Goal: Find contact information: Obtain details needed to contact an individual or organization

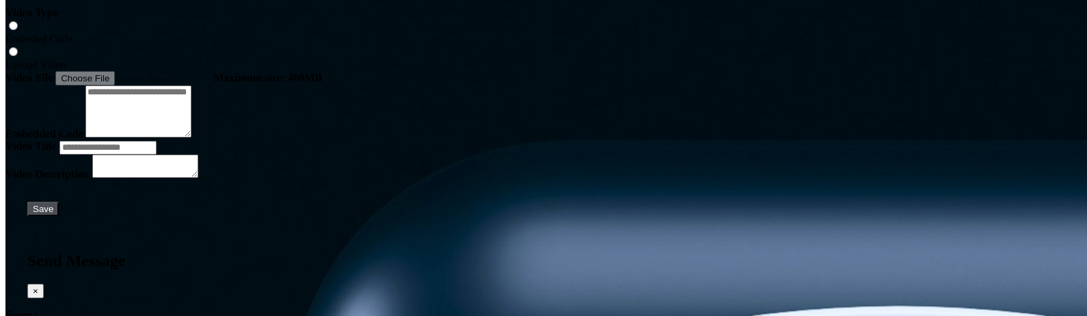
scroll to position [4527, 0]
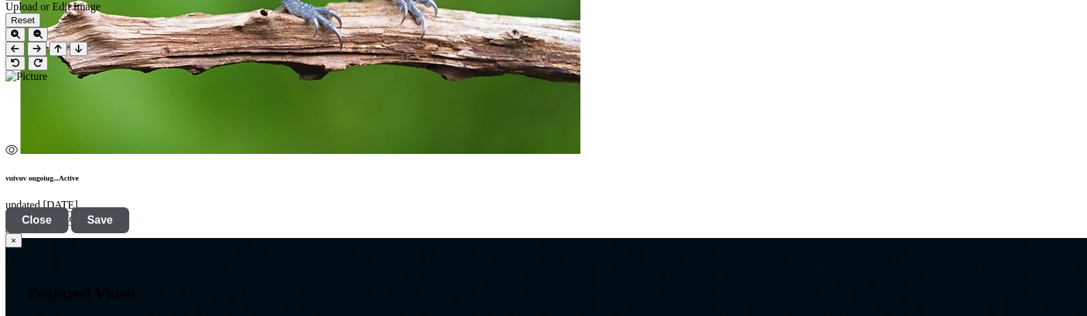
scroll to position [4786, 0]
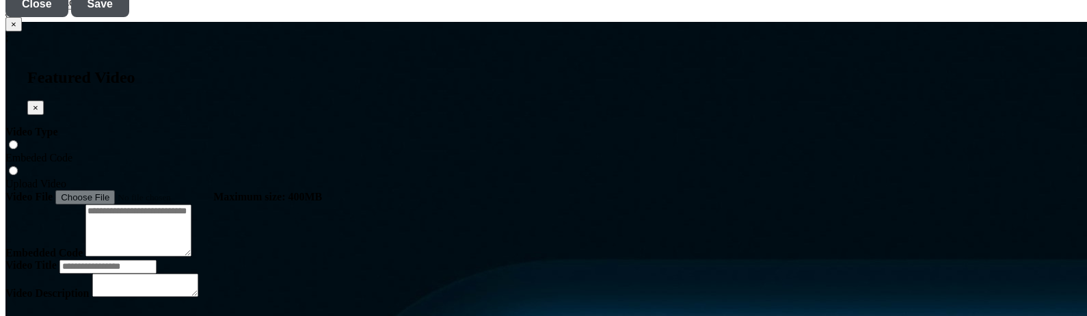
scroll to position [4701, 0]
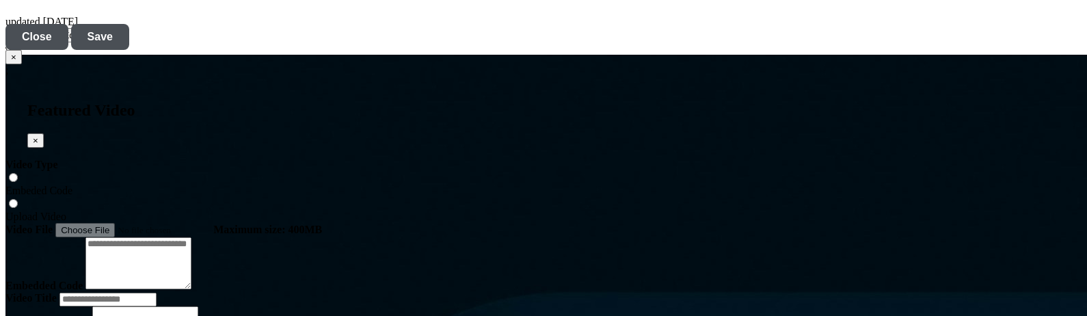
scroll to position [4787, 0]
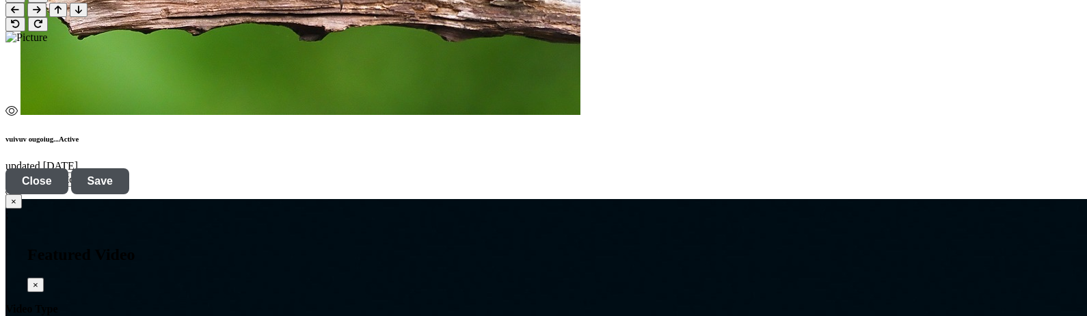
scroll to position [4616, 0]
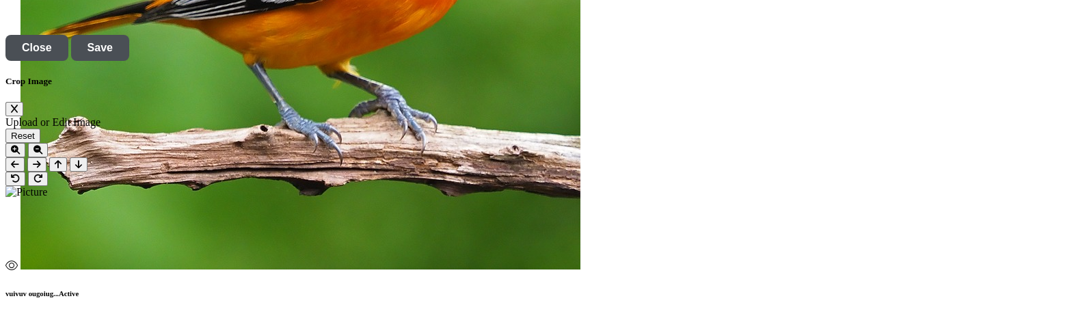
scroll to position [4445, 0]
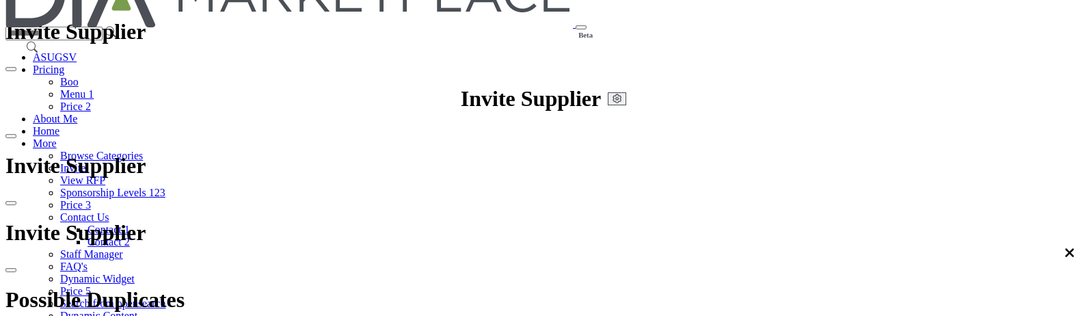
scroll to position [0, 0]
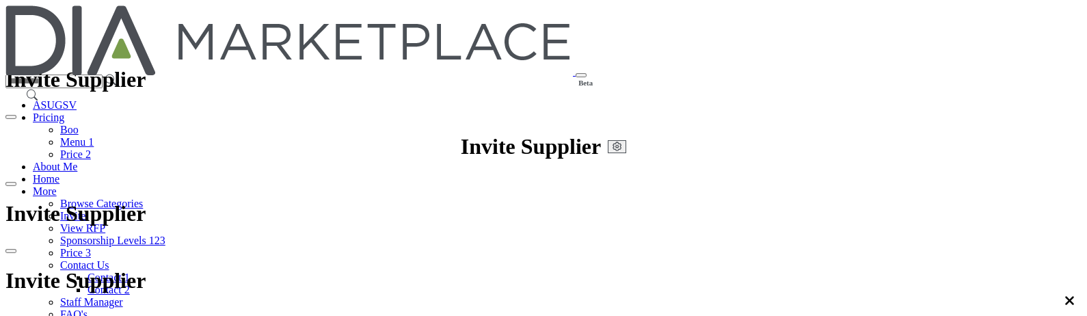
click at [143, 198] on link "Browse Categories" at bounding box center [101, 204] width 83 height 12
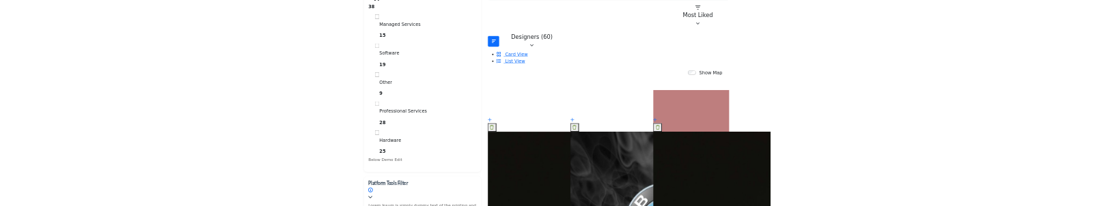
scroll to position [513, 0]
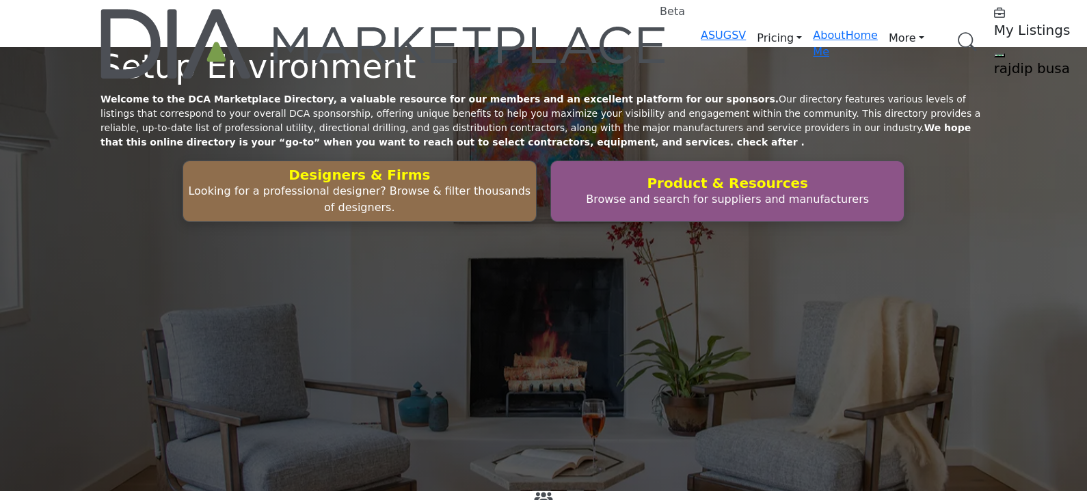
click at [0, 0] on link "Browse Categories" at bounding box center [0, 0] width 0 height 0
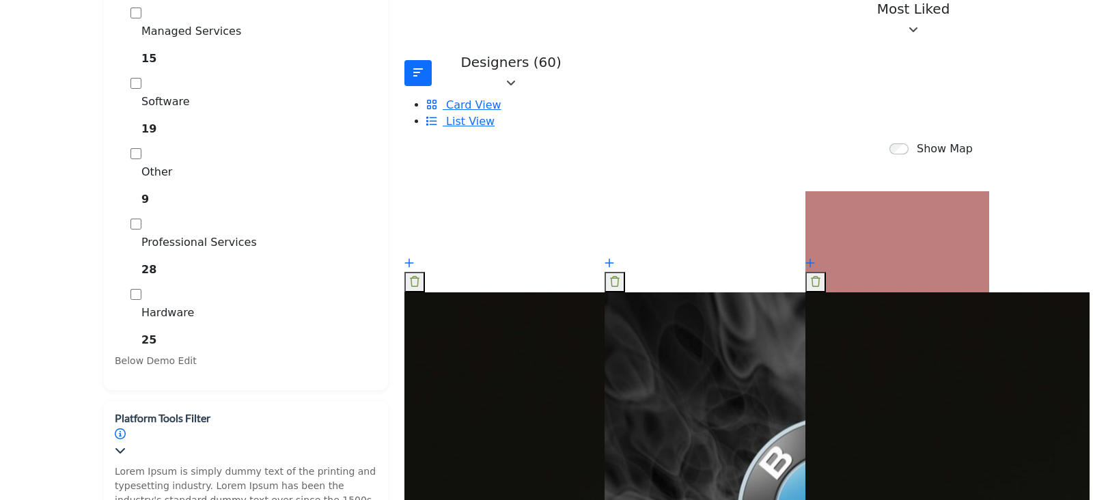
scroll to position [541, 0]
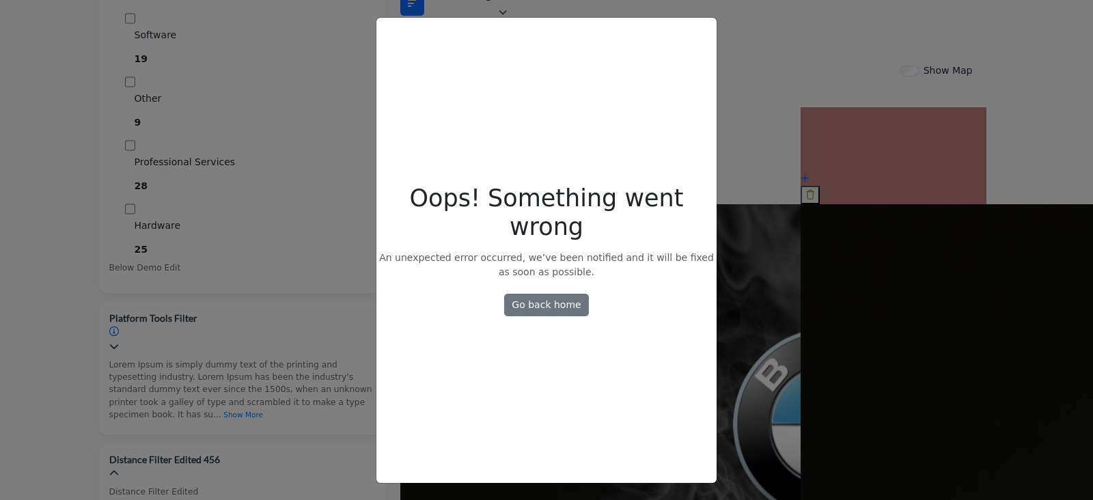
click at [803, 83] on div "Oops! Something went wrong Oops! Something went wrong An unexpected error occur…" at bounding box center [546, 250] width 1093 height 500
